Goal: Task Accomplishment & Management: Manage account settings

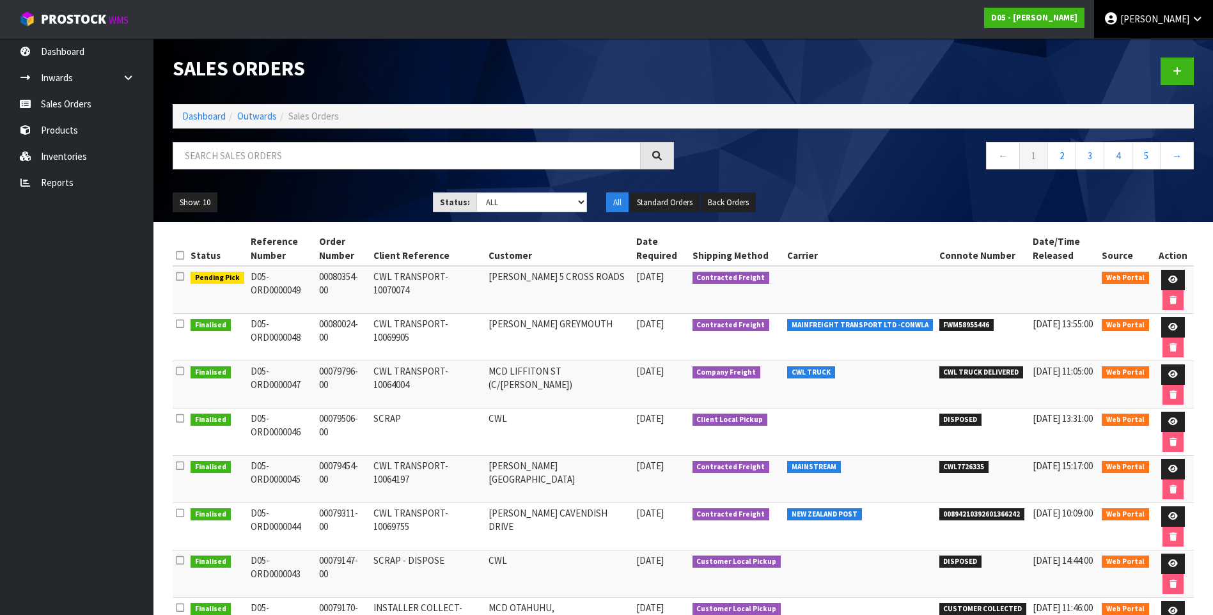
click at [1131, 19] on link "[PERSON_NAME]" at bounding box center [1153, 19] width 119 height 38
click at [1139, 54] on link "Logout" at bounding box center [1161, 50] width 101 height 17
